Goal: Task Accomplishment & Management: Manage account settings

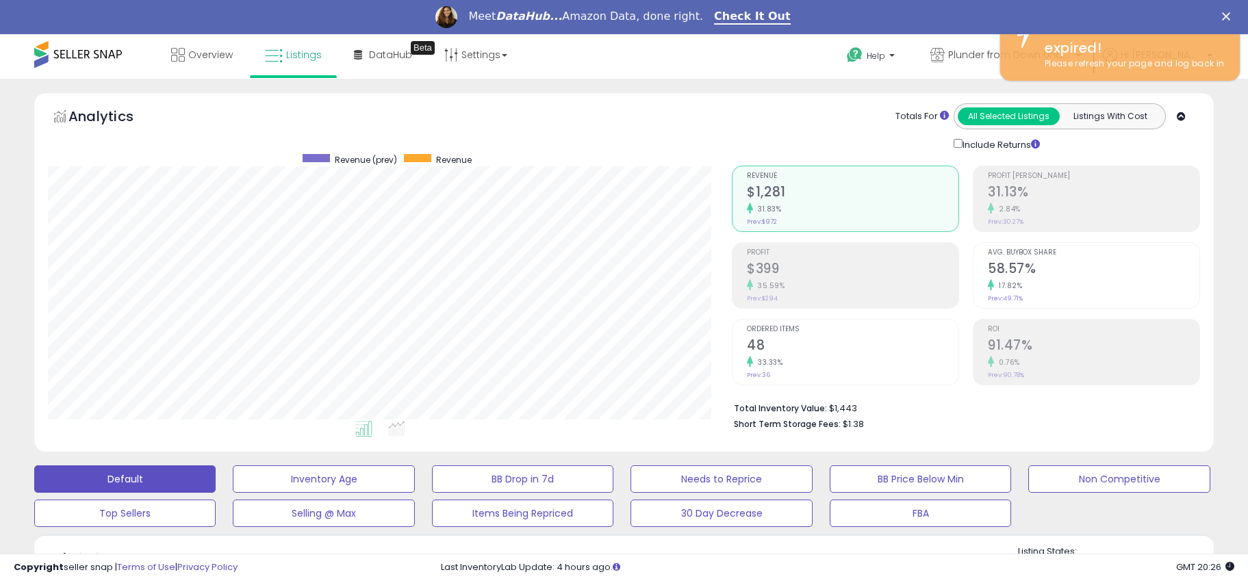
scroll to position [281, 685]
